Goal: Navigation & Orientation: Find specific page/section

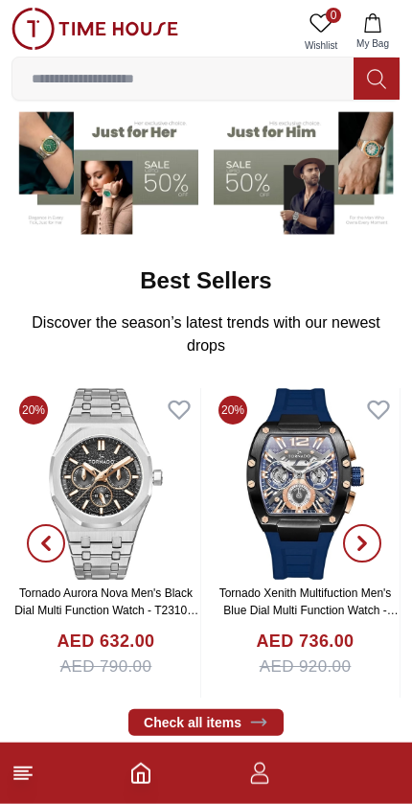
scroll to position [173, 0]
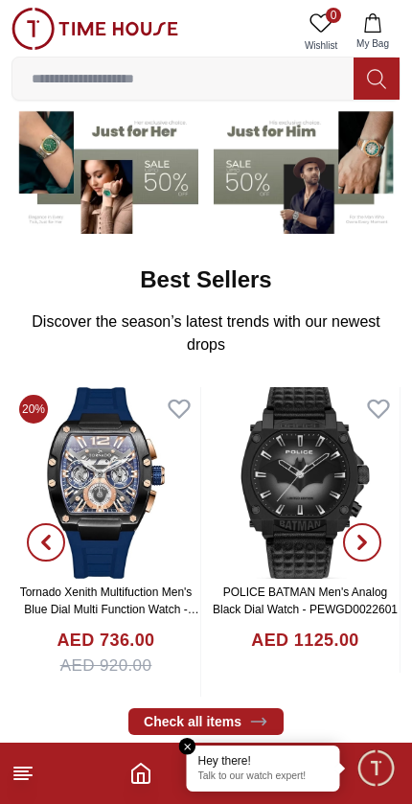
click at [32, 760] on footer at bounding box center [206, 773] width 412 height 61
click at [34, 779] on icon at bounding box center [22, 773] width 23 height 23
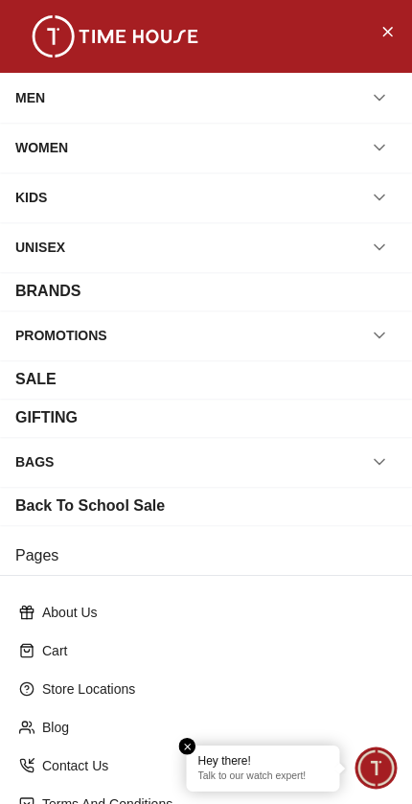
scroll to position [150, 0]
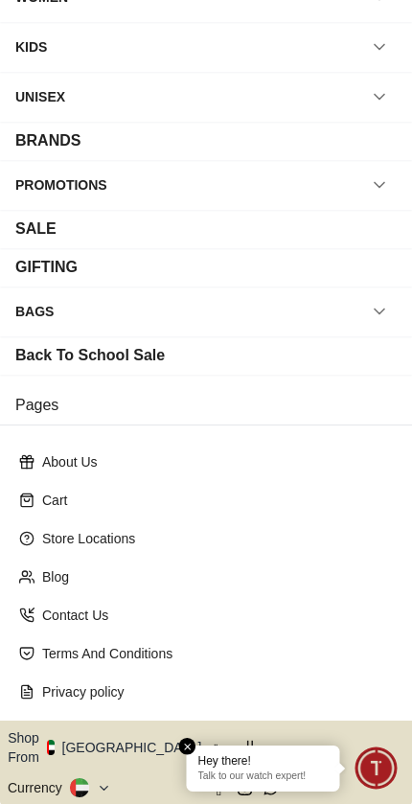
click at [110, 746] on button "Shop From [GEOGRAPHIC_DATA]" at bounding box center [112, 747] width 208 height 38
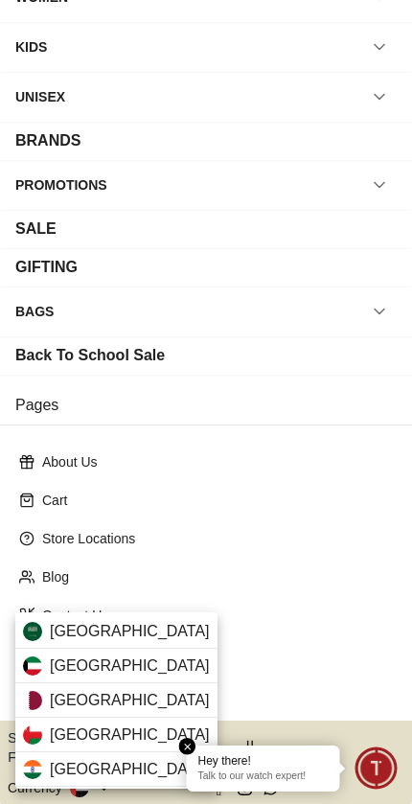
click at [132, 693] on div "[GEOGRAPHIC_DATA]" at bounding box center [116, 700] width 202 height 34
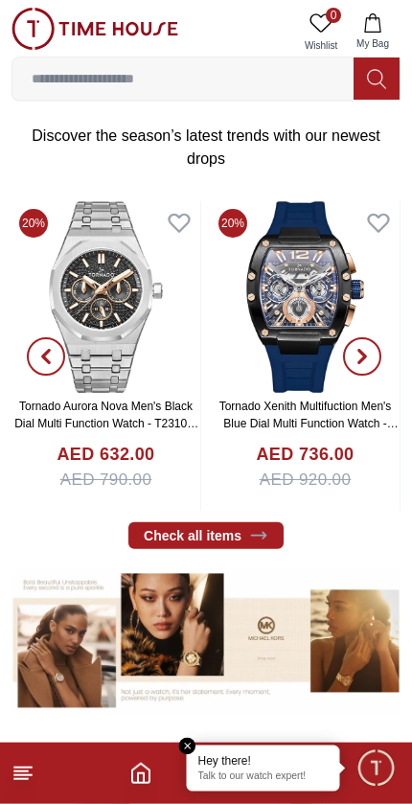
scroll to position [360, 0]
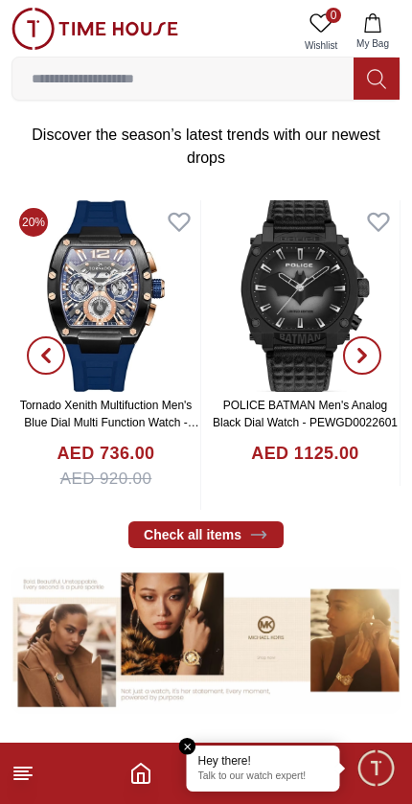
click at [226, 533] on link "Check all items" at bounding box center [205, 534] width 155 height 27
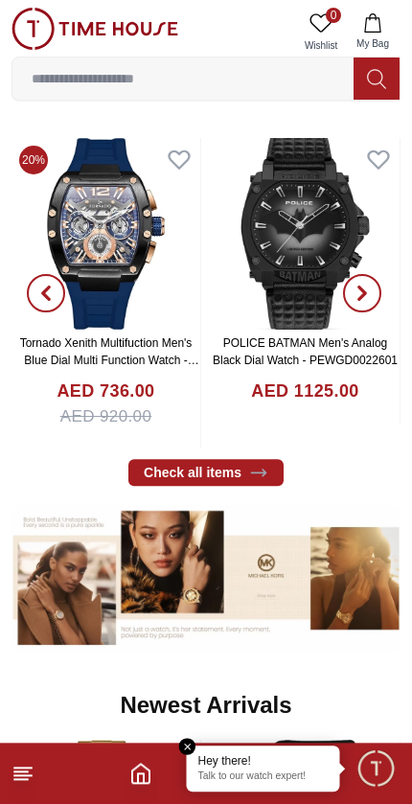
scroll to position [425, 0]
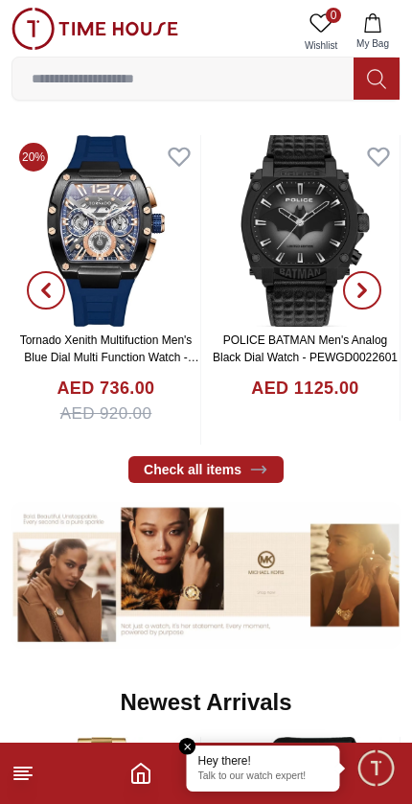
click at [223, 476] on link "Check all items" at bounding box center [205, 469] width 155 height 27
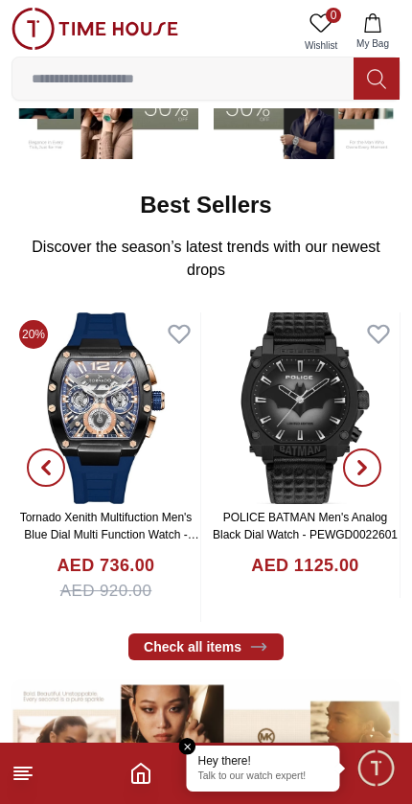
scroll to position [251, 0]
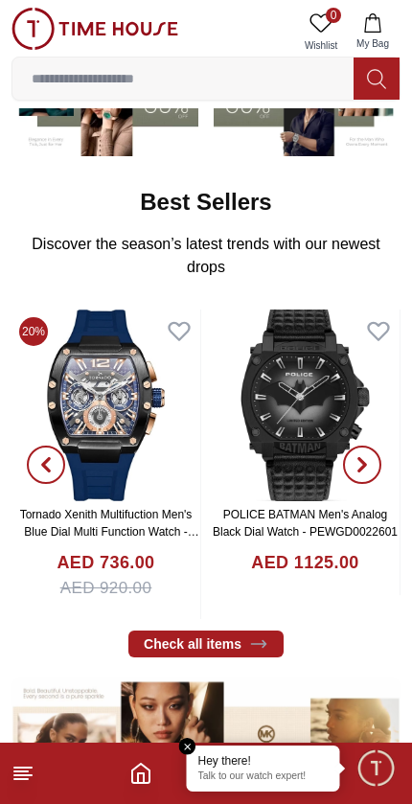
click at [22, 792] on footer at bounding box center [206, 773] width 412 height 61
click at [32, 768] on line at bounding box center [22, 768] width 17 height 0
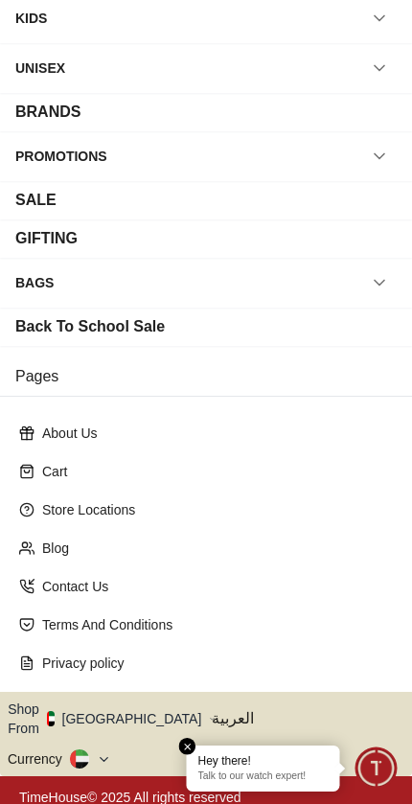
scroll to position [178, 0]
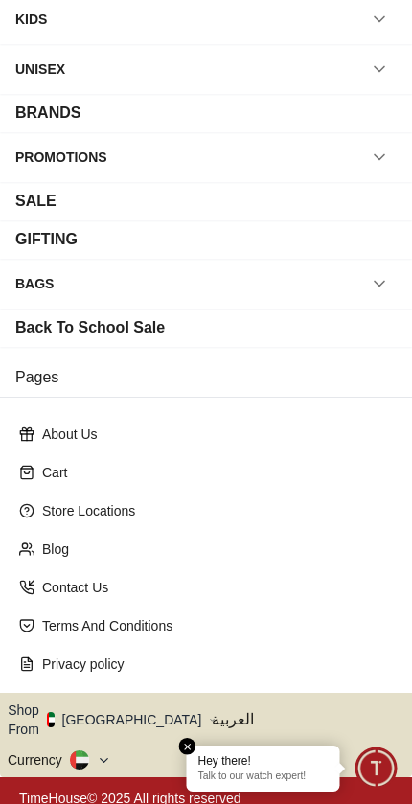
click at [113, 713] on button "Shop From [GEOGRAPHIC_DATA]" at bounding box center [112, 719] width 208 height 38
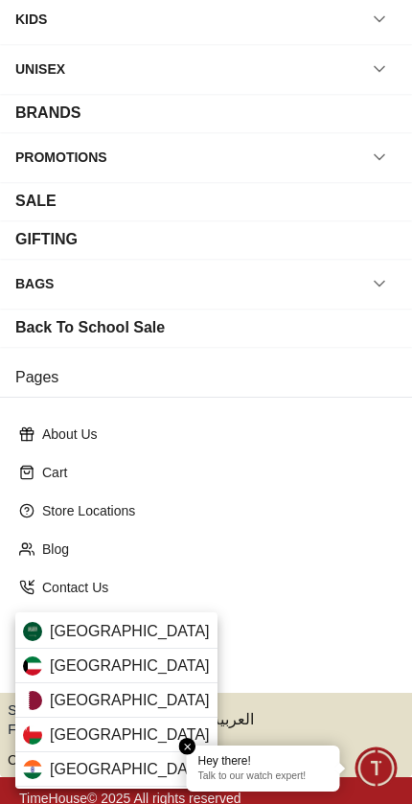
click at [124, 688] on div "[GEOGRAPHIC_DATA]" at bounding box center [116, 700] width 202 height 34
